Goal: Communication & Community: Answer question/provide support

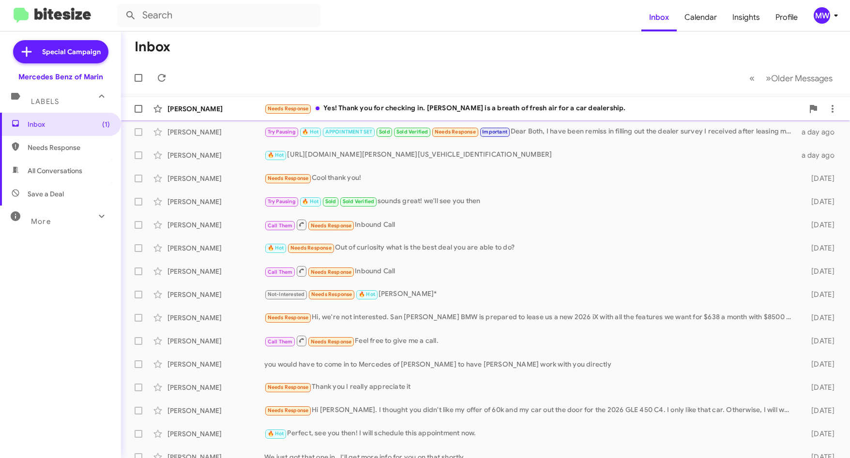
click at [500, 106] on div "Needs Response Yes! Thank you for checking in. Jesse is a breath of fresh air f…" at bounding box center [533, 108] width 539 height 11
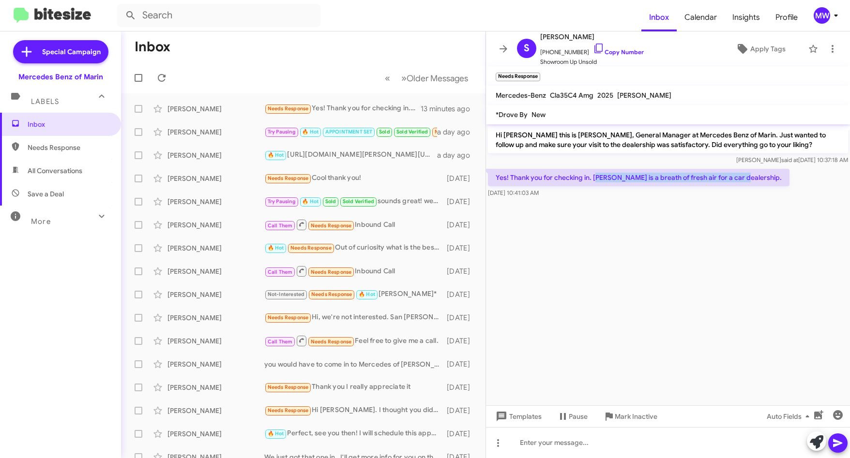
drag, startPoint x: 596, startPoint y: 178, endPoint x: 739, endPoint y: 180, distance: 143.3
click at [739, 180] on p "Yes! Thank you for checking in. [PERSON_NAME] is a breath of fresh air for a ca…" at bounding box center [639, 177] width 302 height 17
drag, startPoint x: 537, startPoint y: 132, endPoint x: 637, endPoint y: 139, distance: 100.0
click at [637, 139] on p "Hi Susan this is Omar Ibrahimi, General Manager at Mercedes Benz of Marin. Just…" at bounding box center [668, 139] width 360 height 27
click at [56, 104] on span "Labels" at bounding box center [45, 101] width 28 height 9
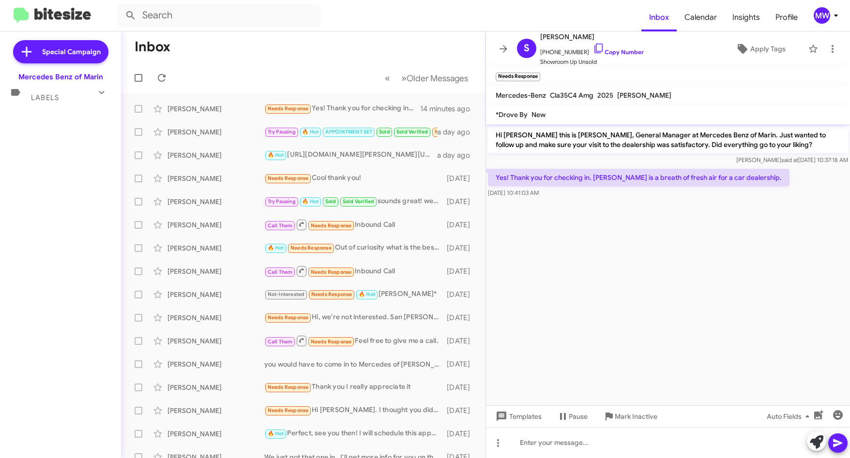
click at [56, 99] on span "Labels" at bounding box center [45, 97] width 28 height 9
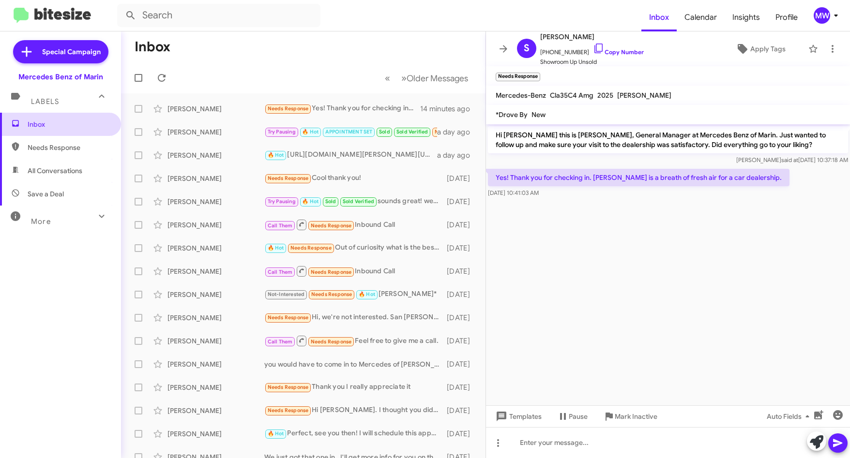
click at [58, 116] on span "Inbox" at bounding box center [60, 124] width 121 height 23
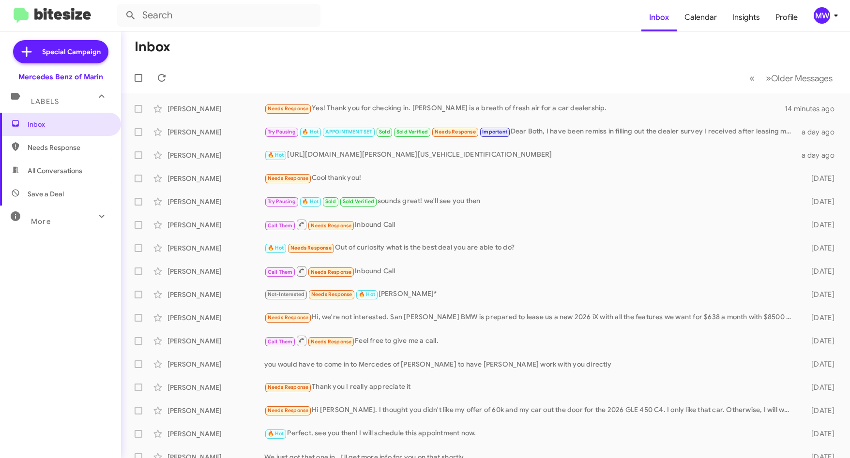
click at [61, 147] on span "Needs Response" at bounding box center [69, 148] width 82 height 10
type input "in:needs-response"
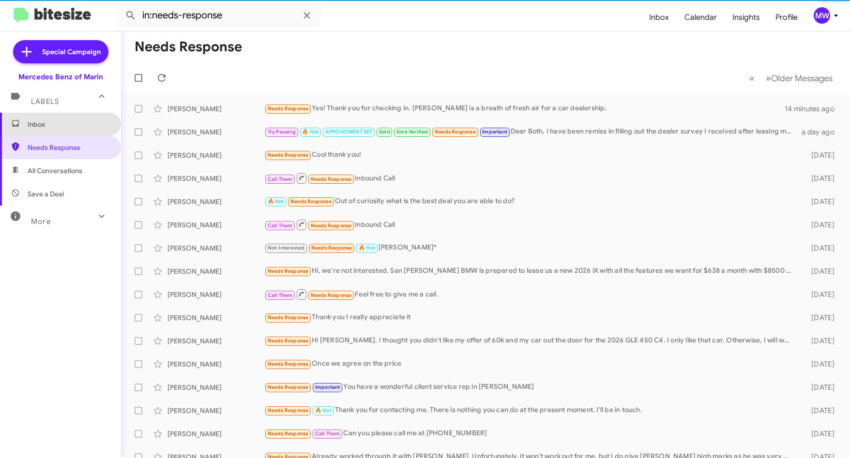
click at [63, 123] on span "Inbox" at bounding box center [69, 125] width 82 height 10
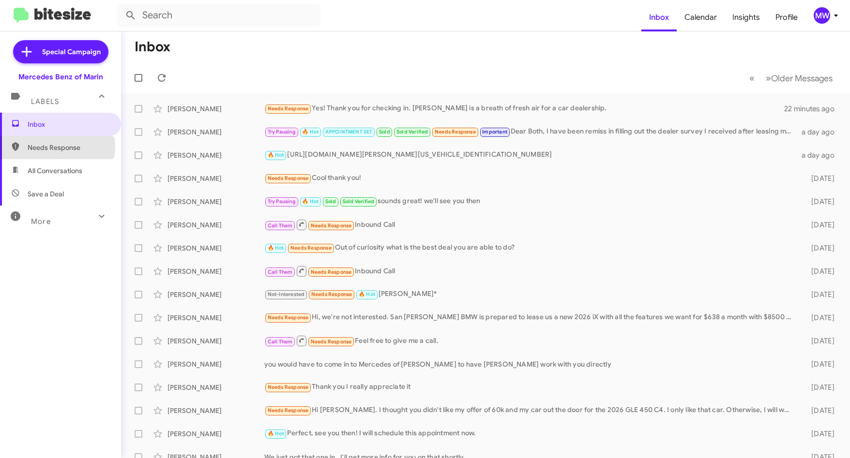
click at [53, 146] on span "Needs Response" at bounding box center [69, 148] width 82 height 10
type input "in:needs-response"
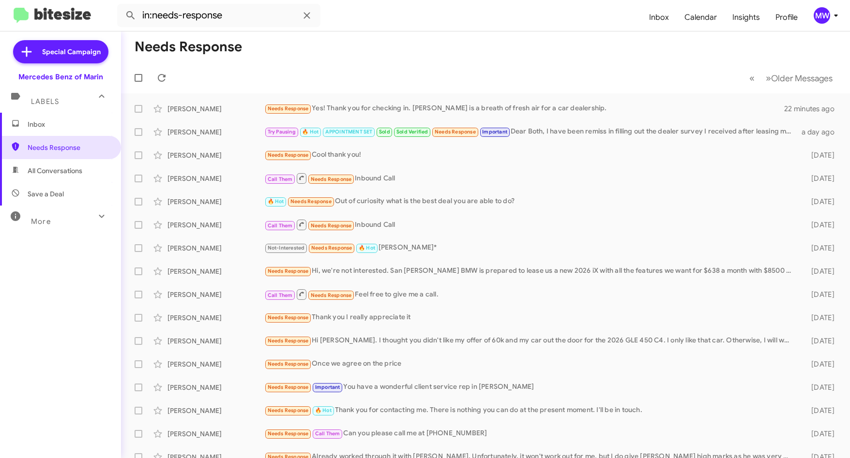
click at [57, 130] on span "Inbox" at bounding box center [60, 124] width 121 height 23
